Goal: Navigation & Orientation: Find specific page/section

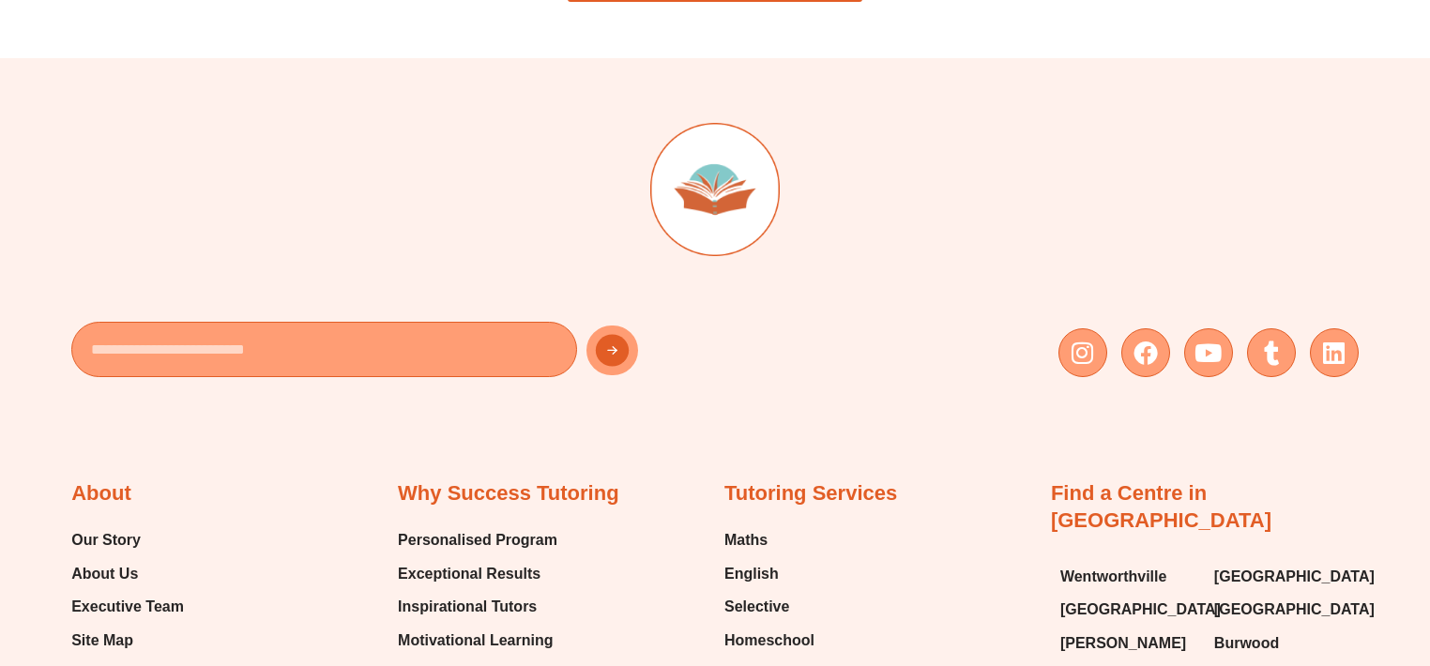
scroll to position [4128, 0]
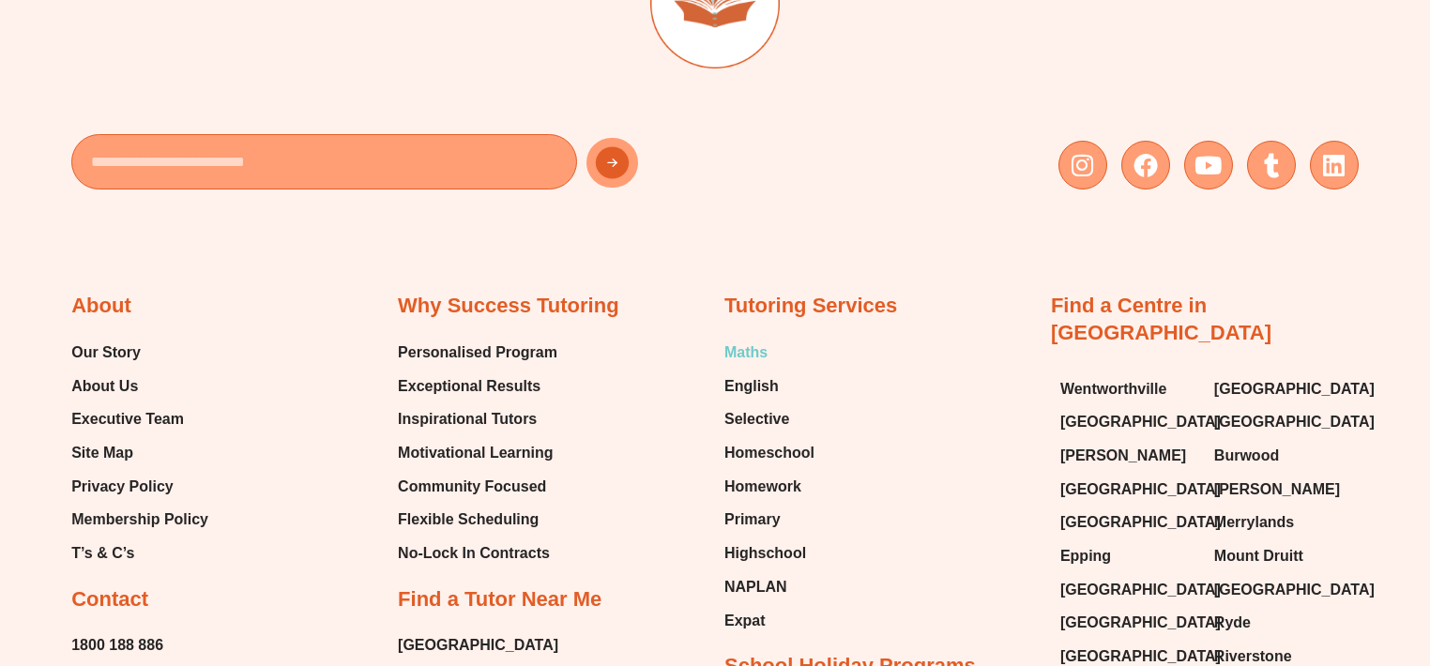
click at [751, 345] on span "Maths" at bounding box center [745, 353] width 43 height 28
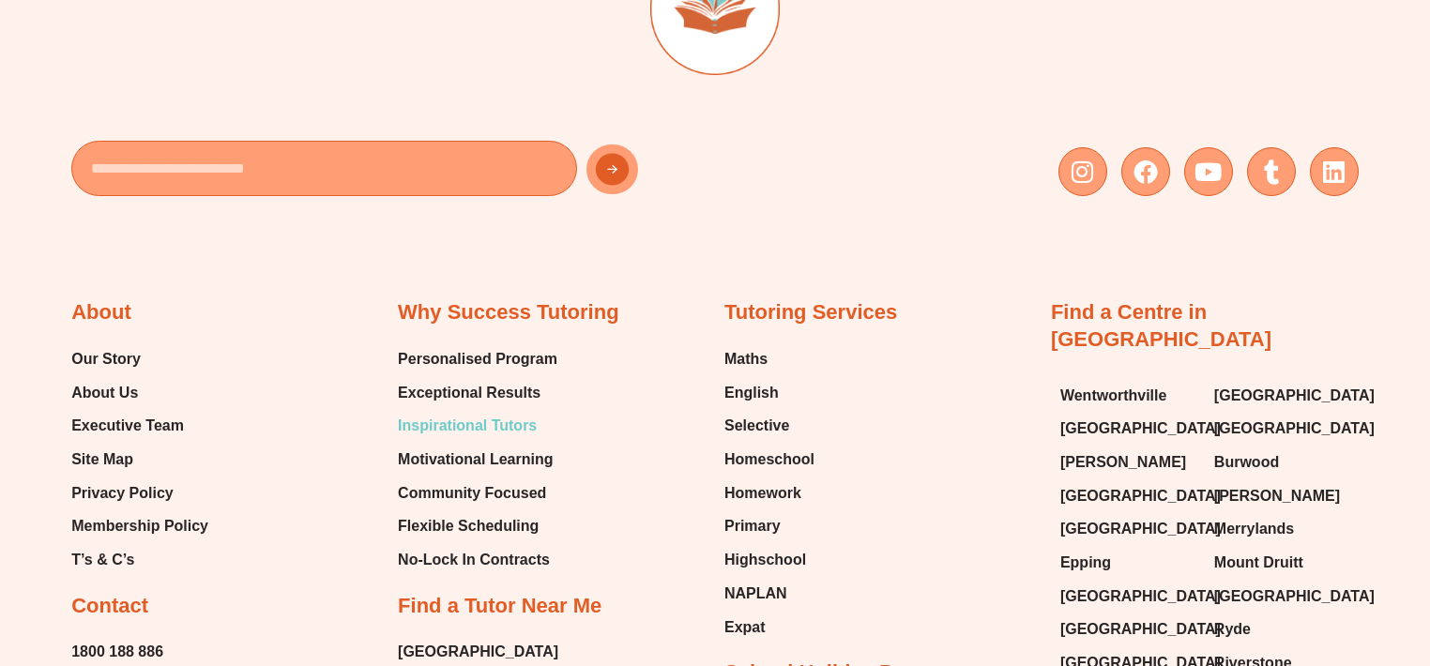
click at [458, 423] on span "Inspirational Tutors" at bounding box center [467, 426] width 139 height 28
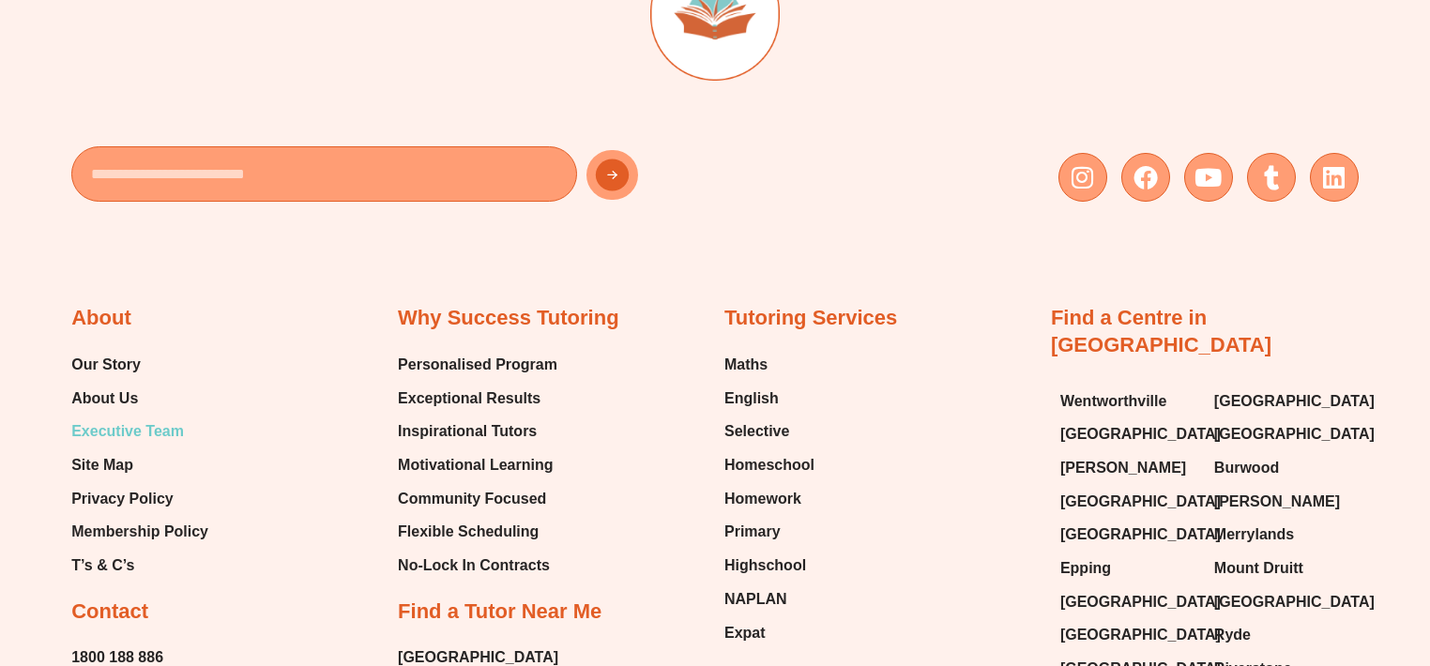
click at [127, 423] on span "Executive Team" at bounding box center [127, 431] width 113 height 28
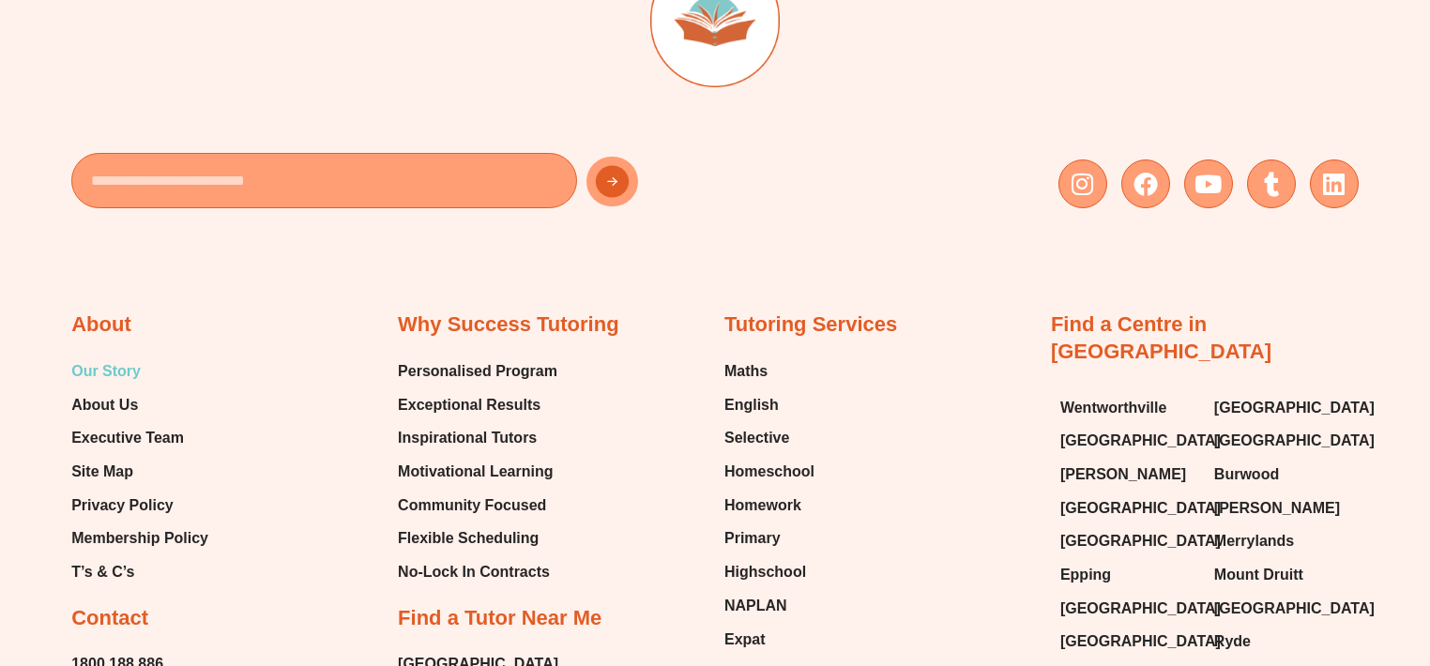
click at [125, 364] on span "Our Story" at bounding box center [105, 371] width 69 height 28
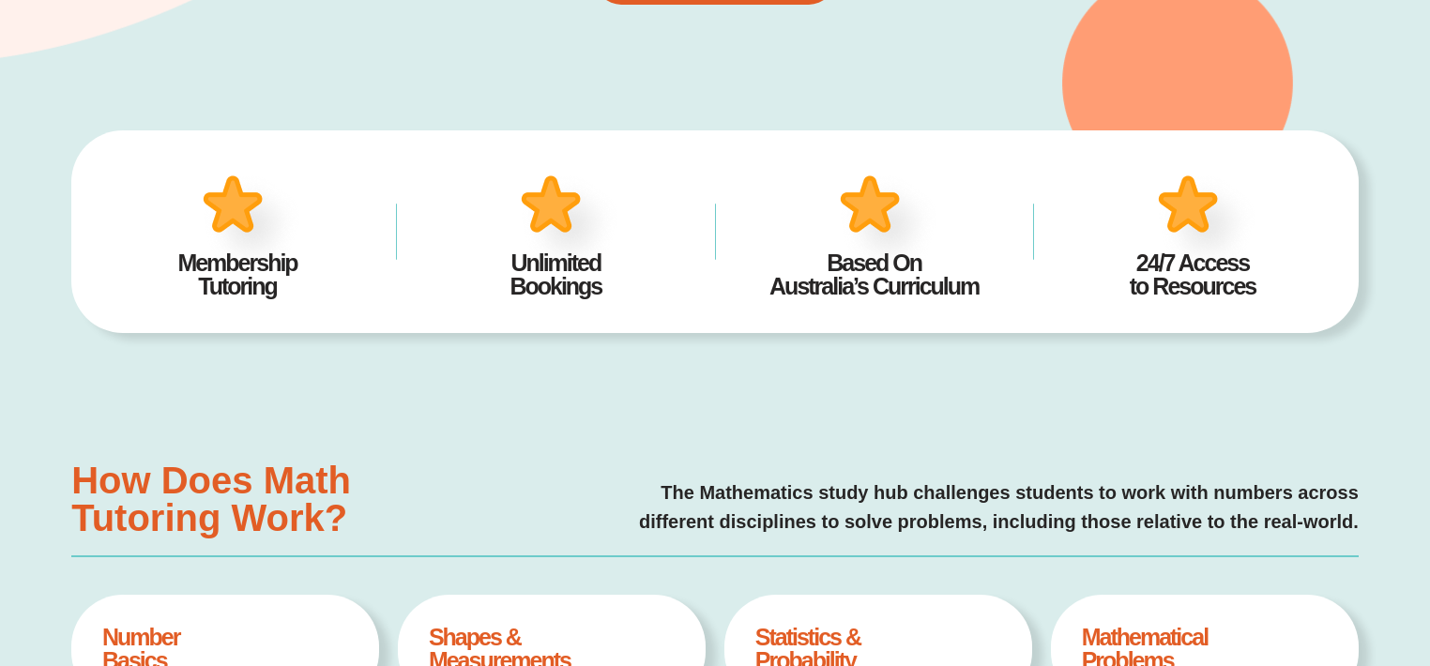
scroll to position [657, 0]
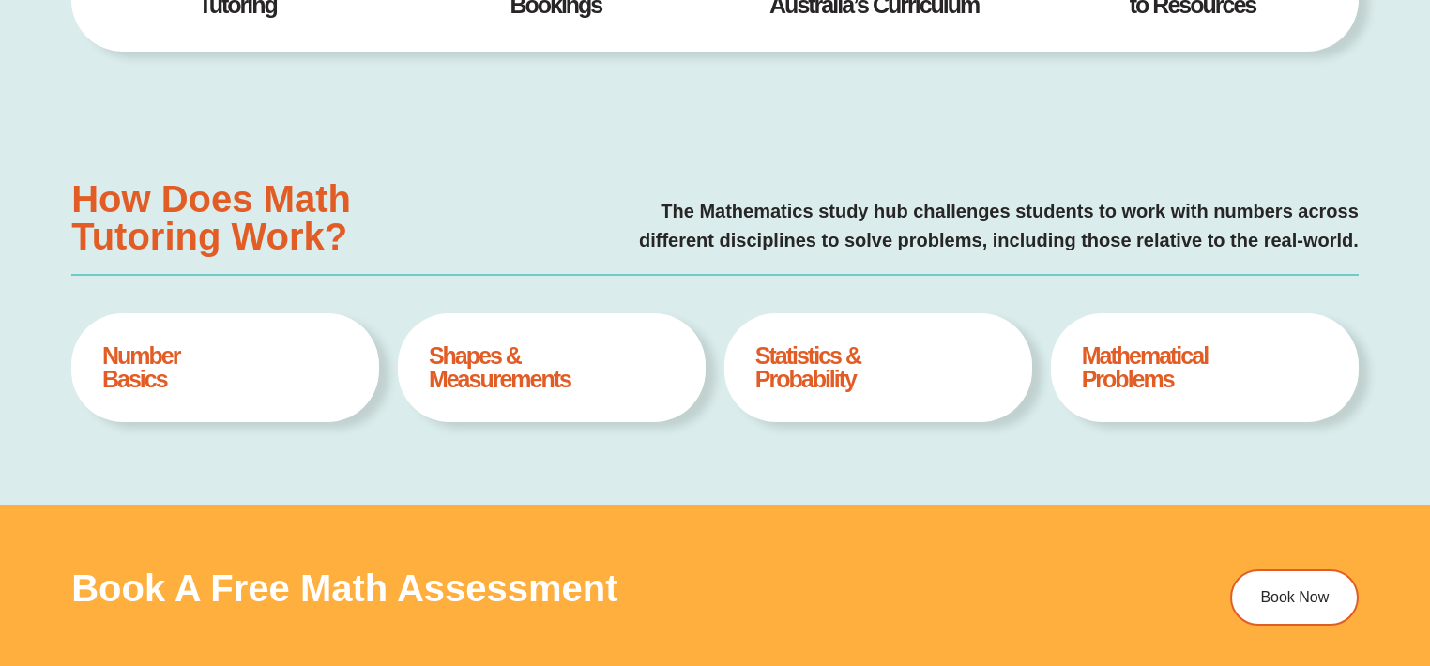
click at [787, 358] on h4 "Statistics & Probability" at bounding box center [878, 367] width 246 height 47
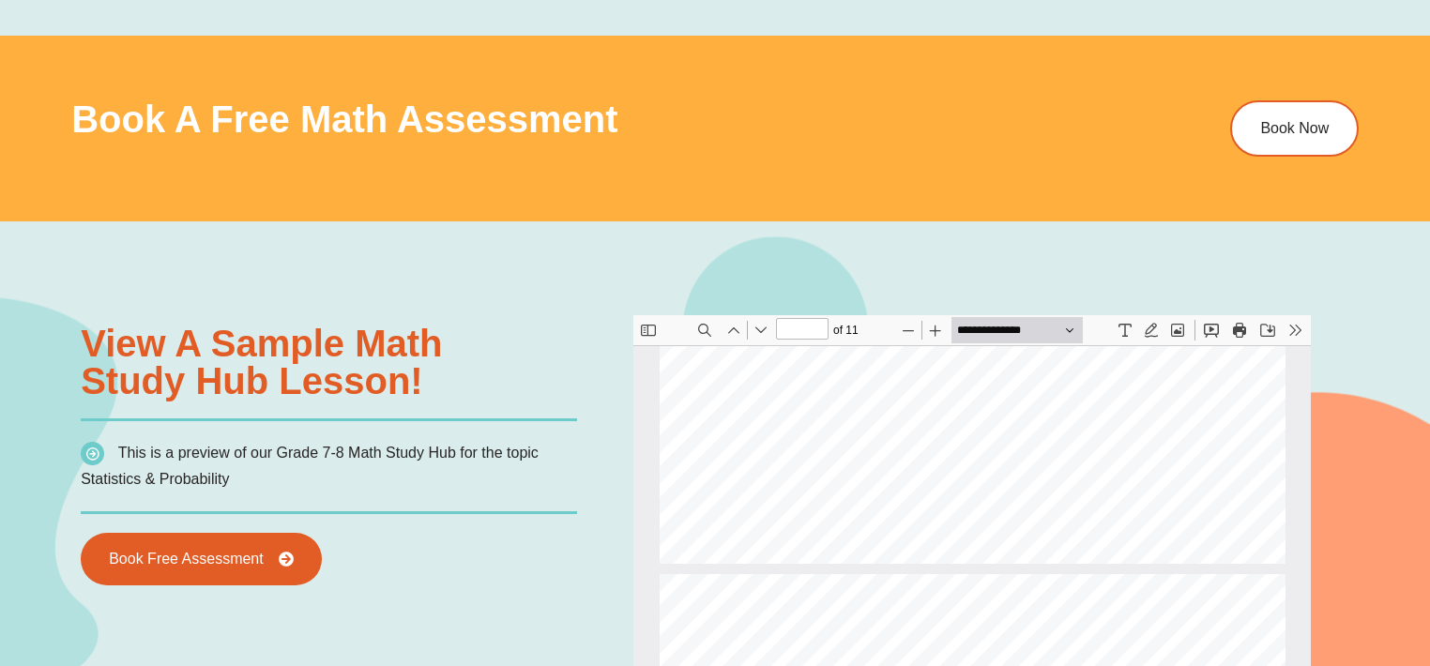
scroll to position [4981, 0]
type input "*"
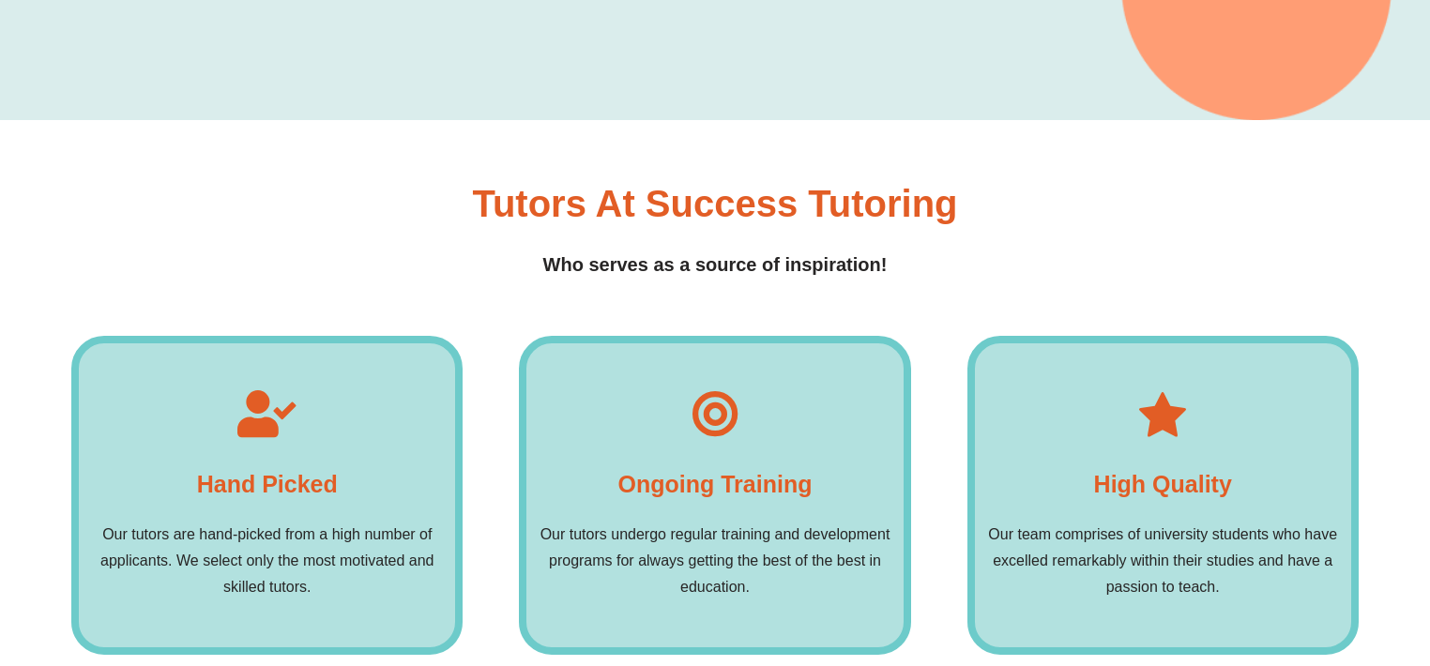
scroll to position [750, 0]
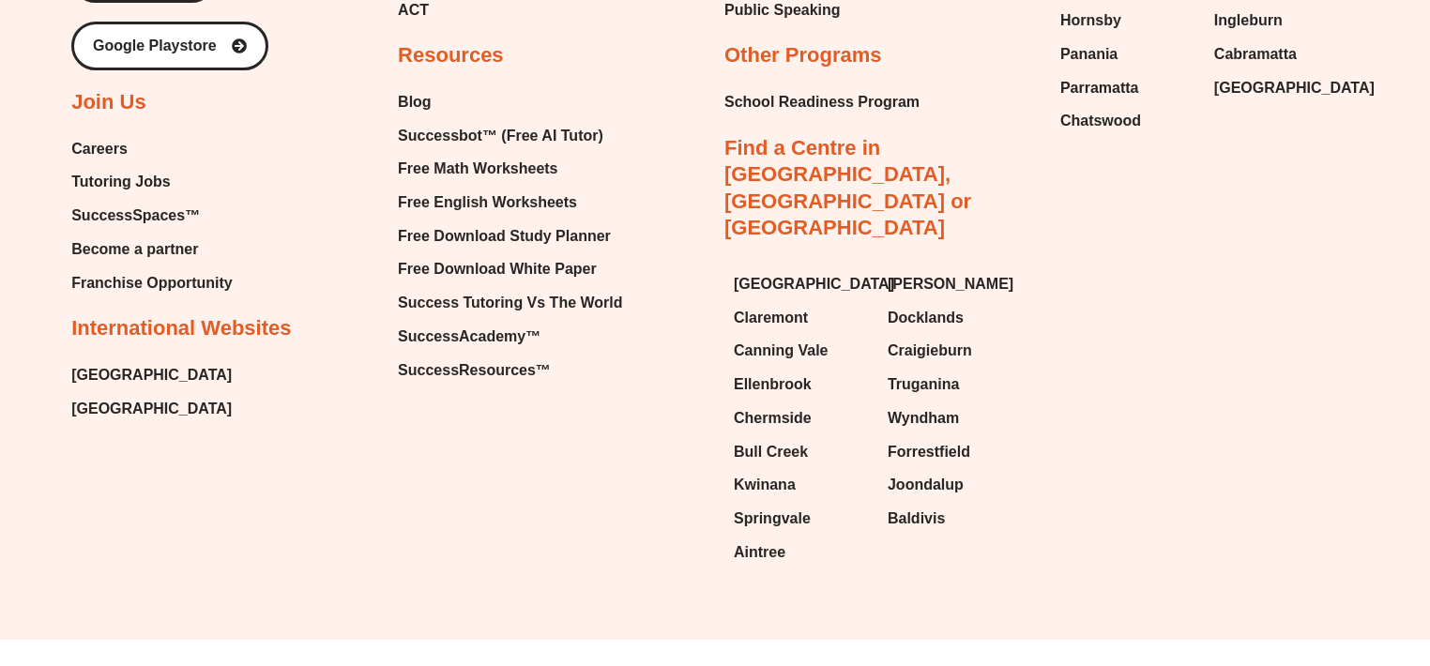
scroll to position [5268, 0]
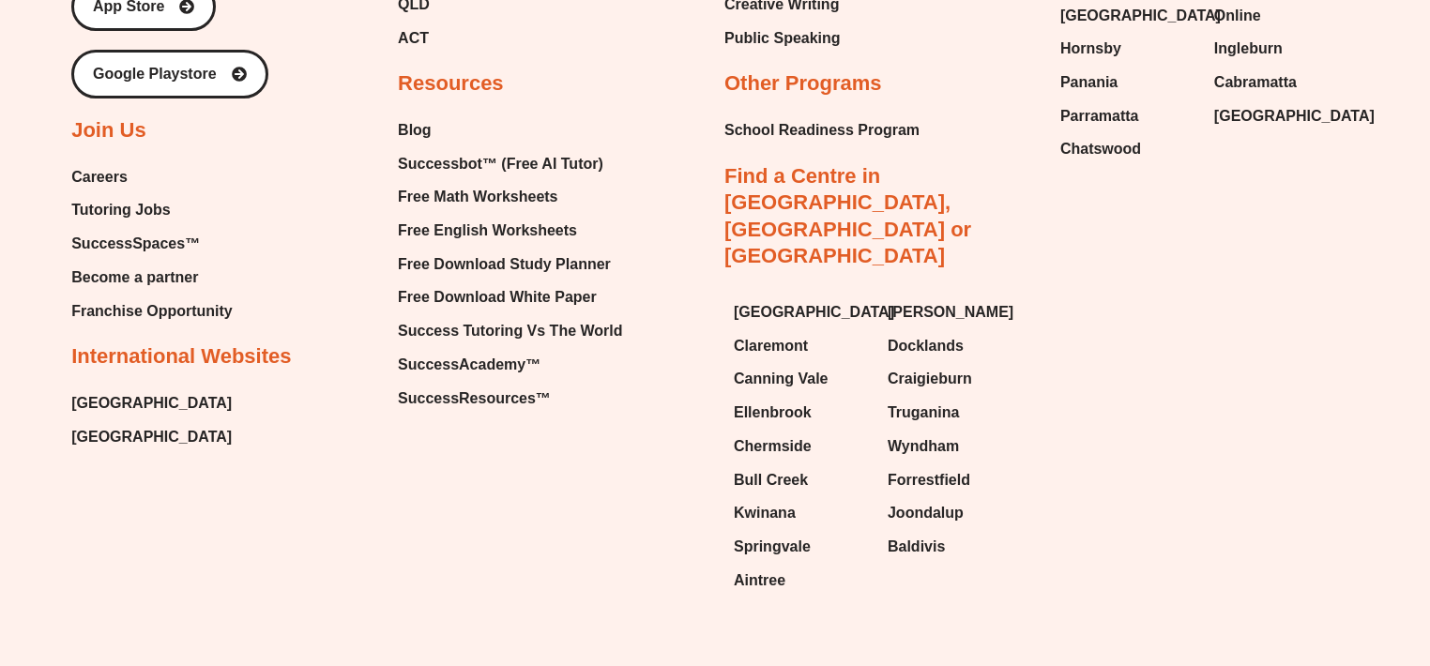
scroll to position [3232, 0]
